Goal: Information Seeking & Learning: Learn about a topic

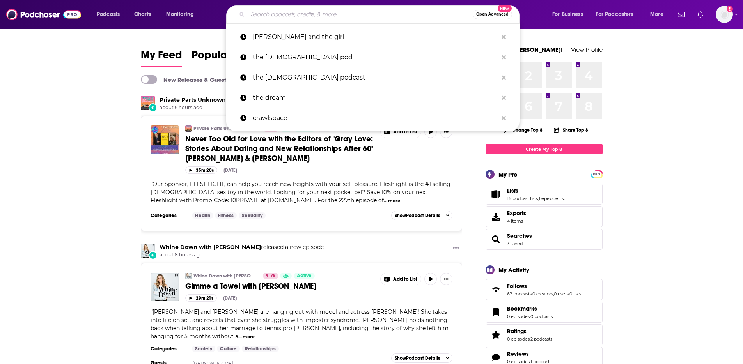
click at [274, 12] on input "Search podcasts, credits, & more..." at bounding box center [360, 14] width 225 height 12
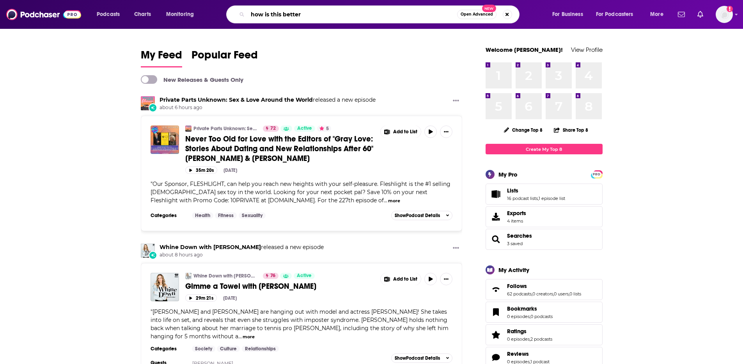
type input "how is this better"
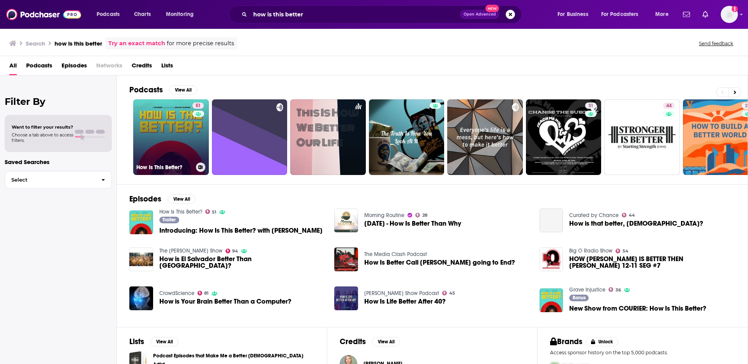
click at [159, 133] on link "51 How Is This Better?" at bounding box center [171, 137] width 76 height 76
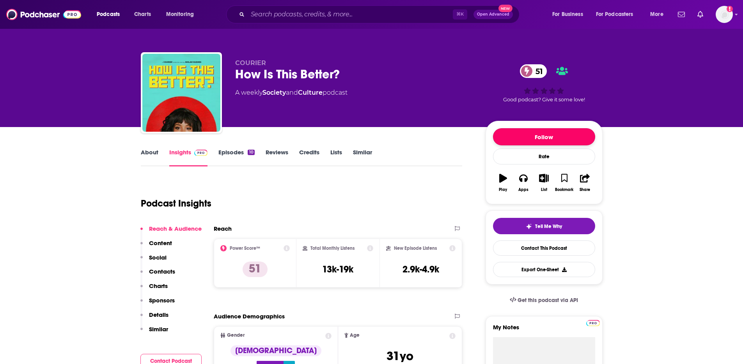
click at [541, 139] on button "Follow" at bounding box center [544, 136] width 102 height 17
